Goal: Find contact information: Find contact information

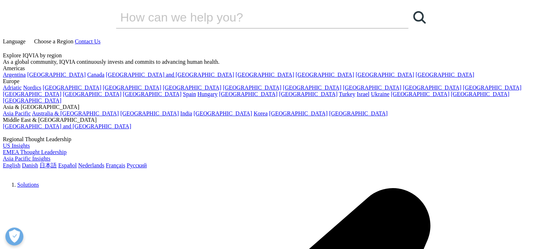
click at [27, 38] on link "Language" at bounding box center [15, 41] width 24 height 6
click at [73, 38] on span "Choose a Region" at bounding box center [53, 41] width 39 height 6
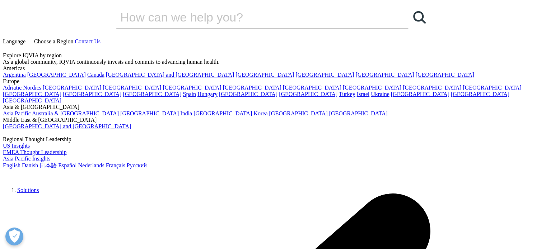
click at [409, 52] on div "Explore IQVIA by region As a global community, IQVIA continuously invests and c…" at bounding box center [273, 58] width 540 height 13
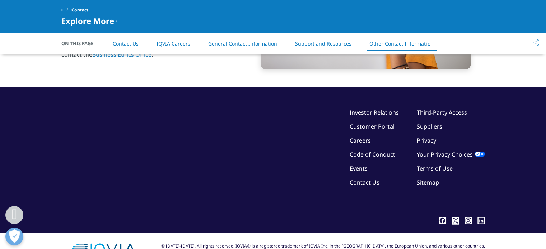
scroll to position [1245, 0]
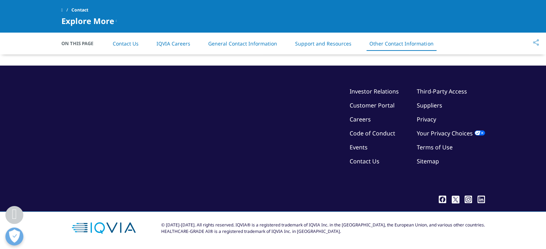
click at [360, 163] on link "Contact Us" at bounding box center [365, 162] width 30 height 8
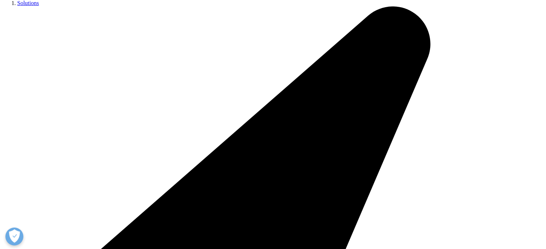
scroll to position [120, 0]
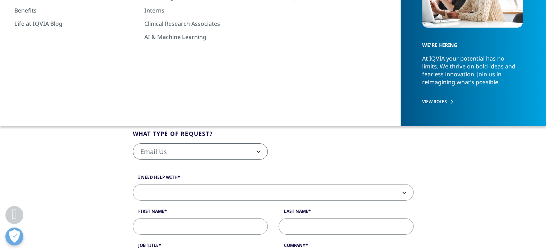
click at [167, 96] on li "IQVIA Careers" at bounding box center [173, 91] width 48 height 21
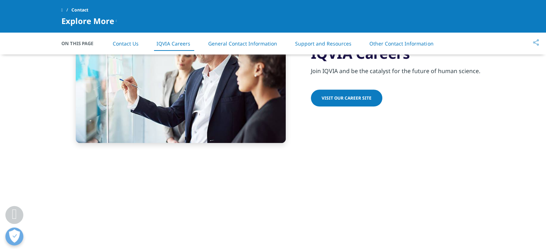
scroll to position [640, 0]
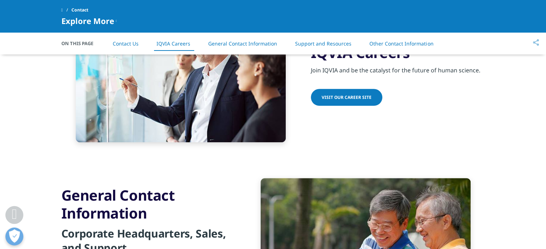
click at [388, 43] on link "Other Contact Information" at bounding box center [401, 43] width 64 height 7
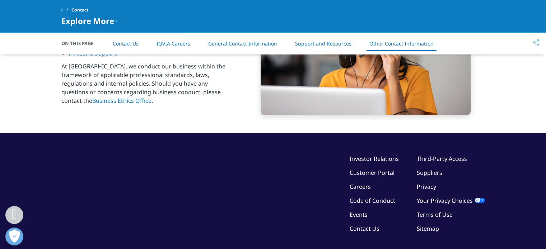
scroll to position [1237, 0]
